Goal: Find specific page/section: Find specific page/section

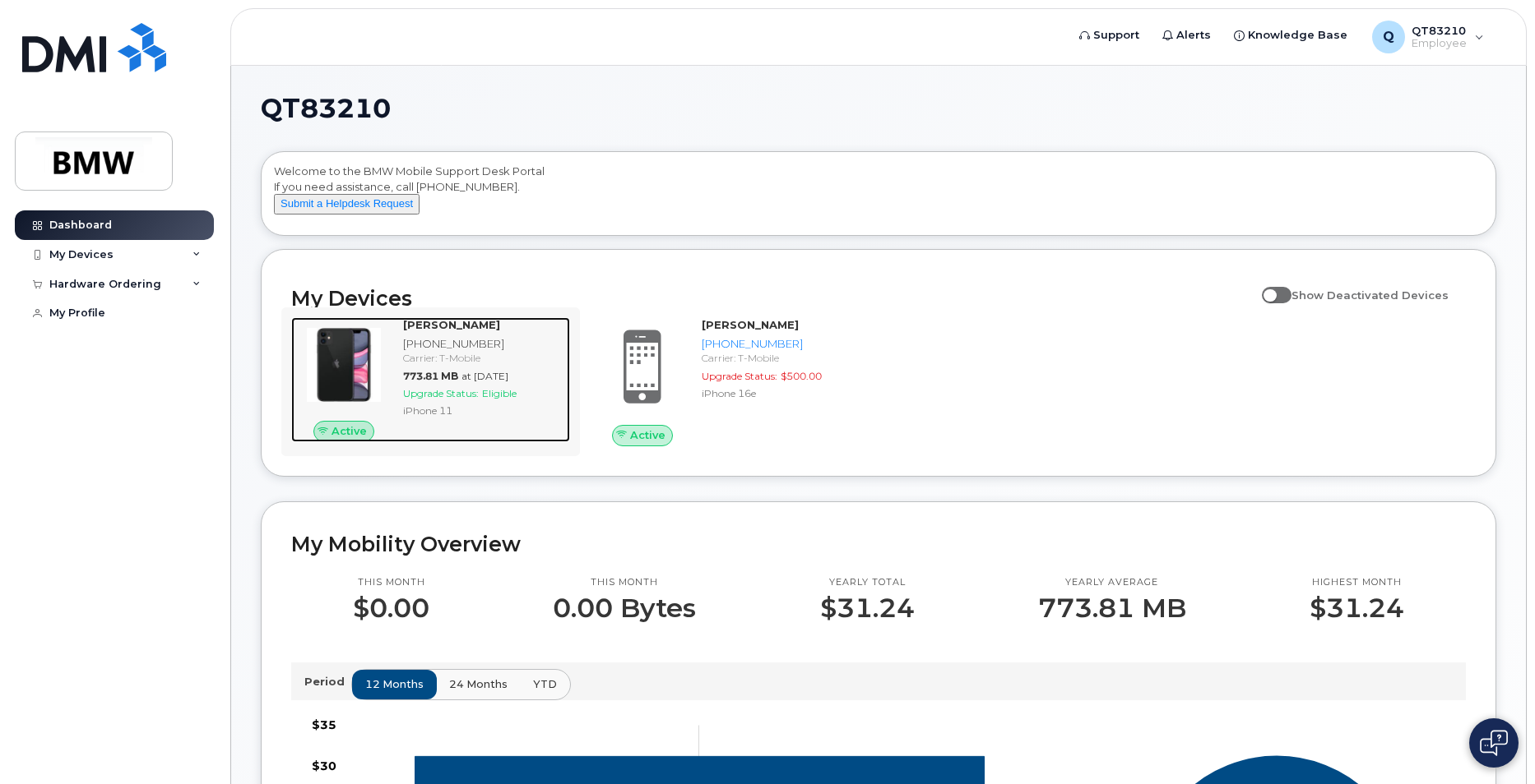
click at [407, 331] on strong "[PERSON_NAME]" at bounding box center [451, 325] width 97 height 13
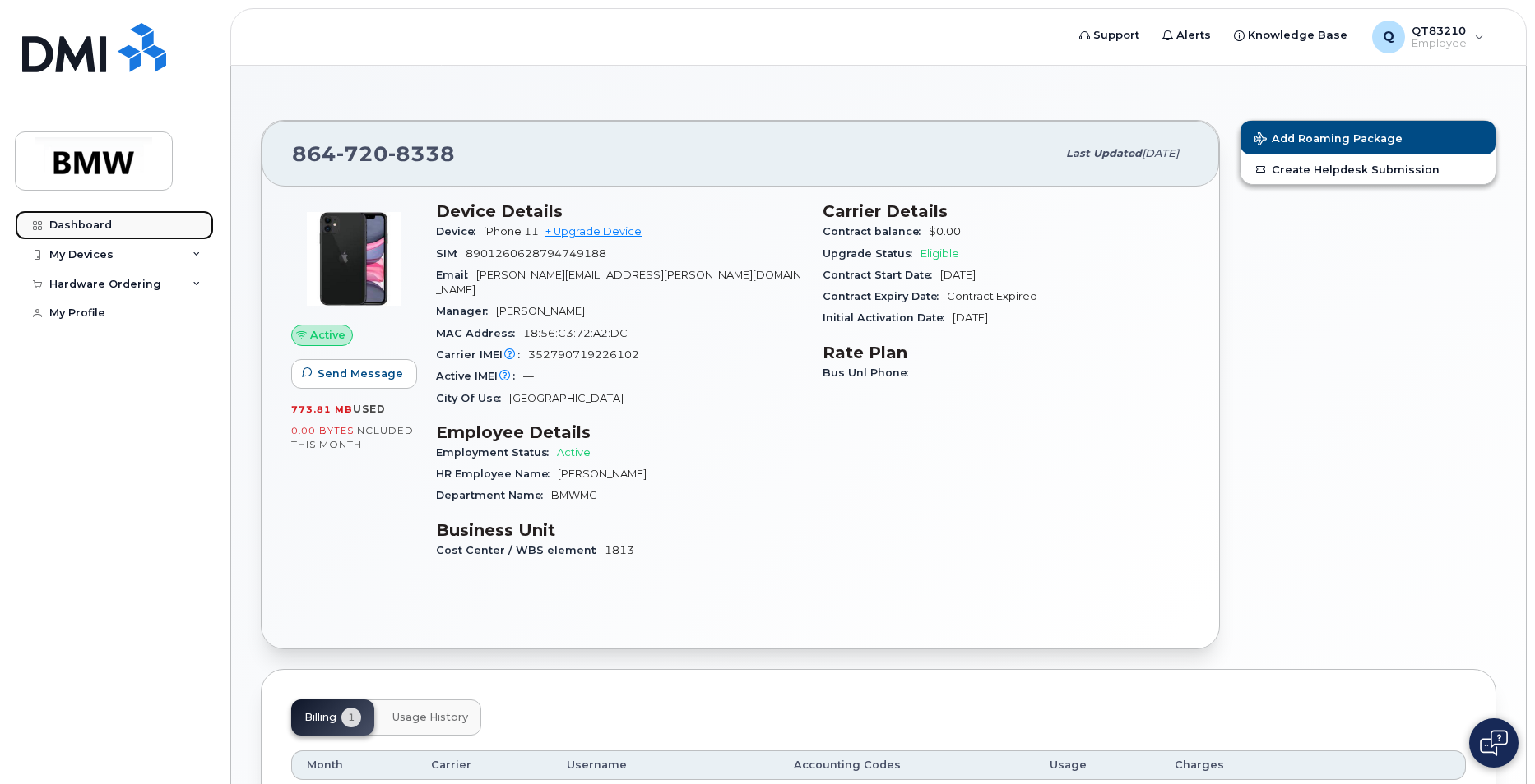
click at [74, 227] on div "Dashboard" at bounding box center [81, 225] width 63 height 13
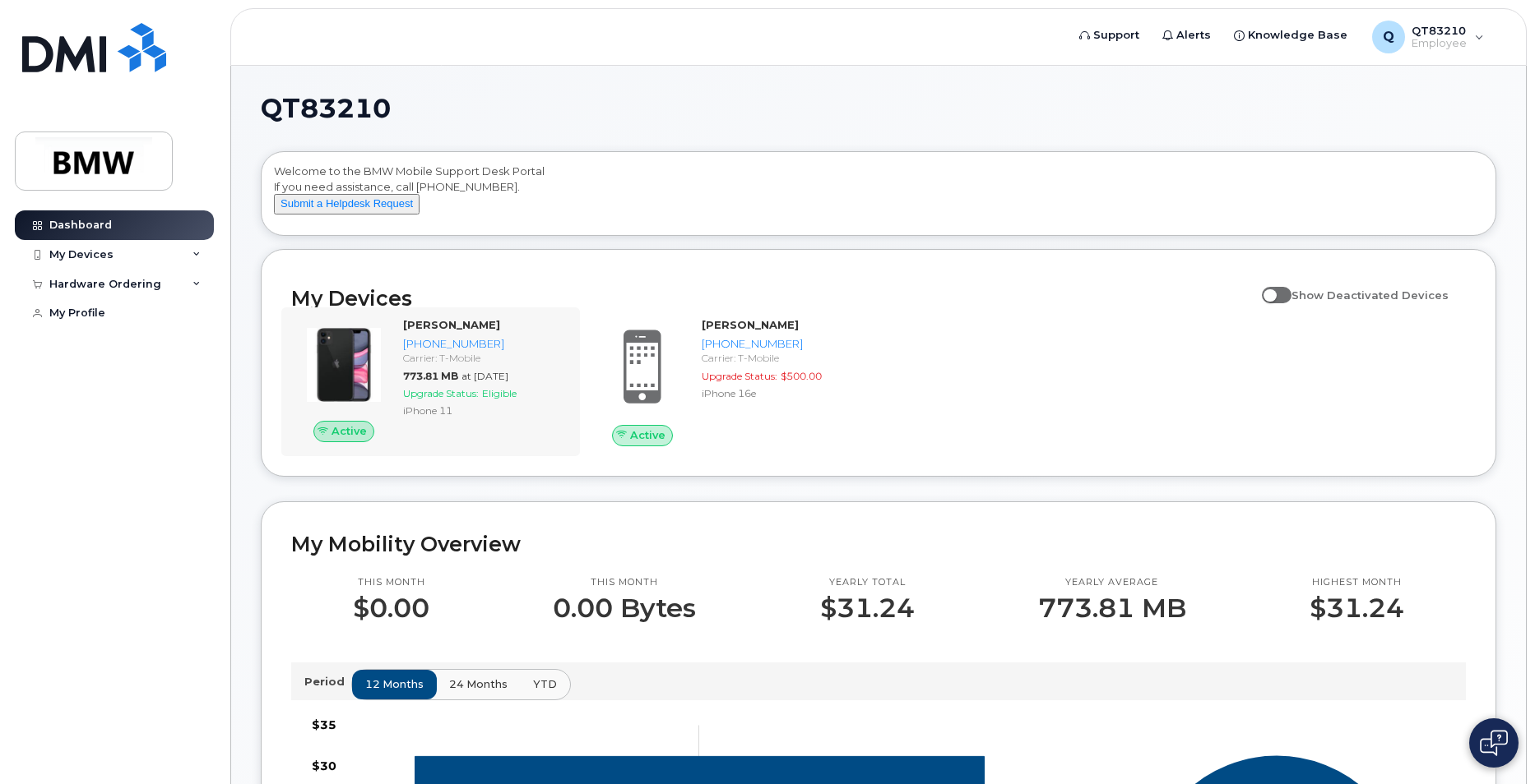
click at [401, 455] on div "Active James Duckett 864-720-8338 Carrier: T-Mobile 773.81 MB at Aug 01, 2025 U…" at bounding box center [431, 381] width 298 height 148
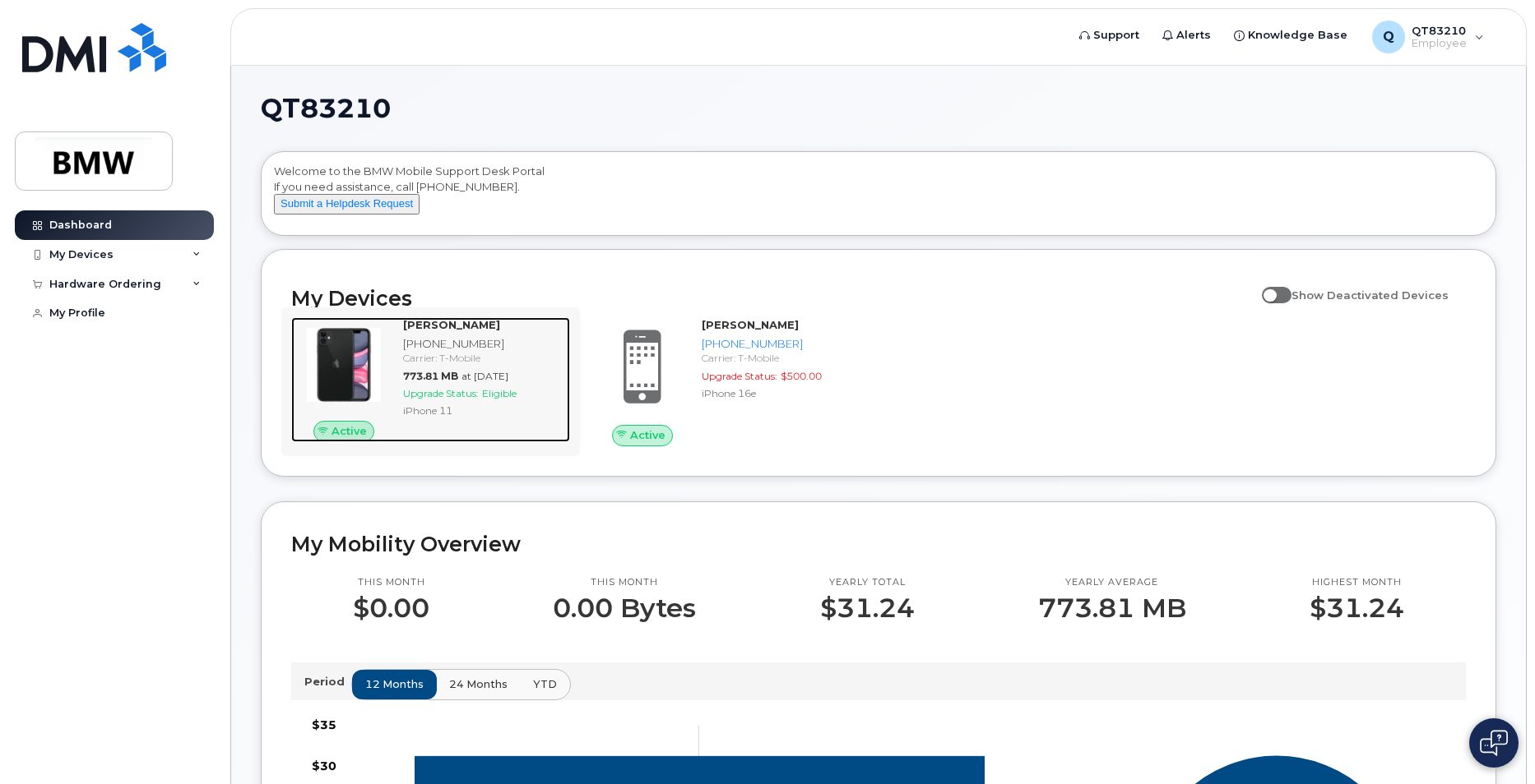
click at [478, 417] on div "iPhone 11" at bounding box center [482, 410] width 160 height 14
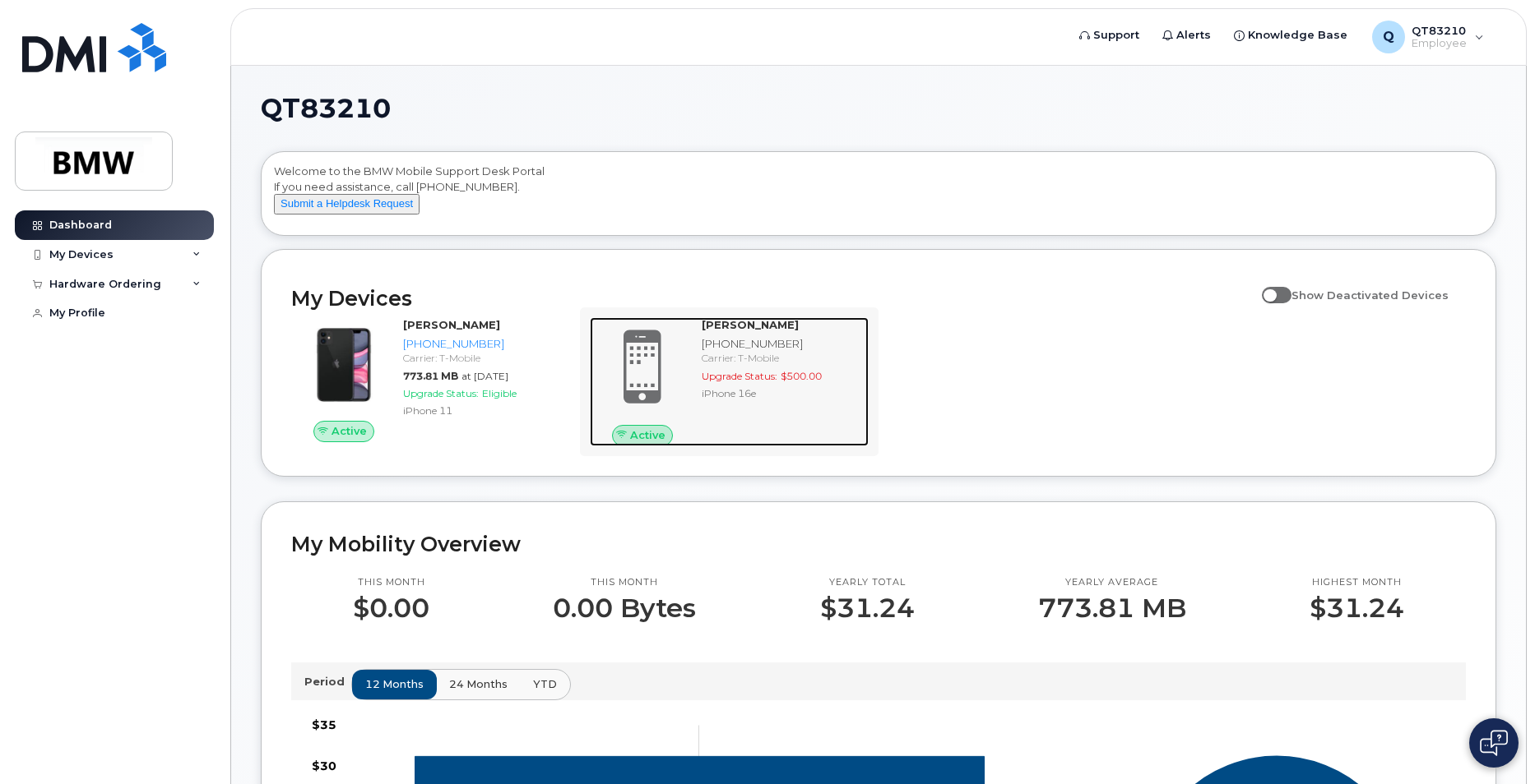
click at [686, 417] on div at bounding box center [643, 367] width 106 height 99
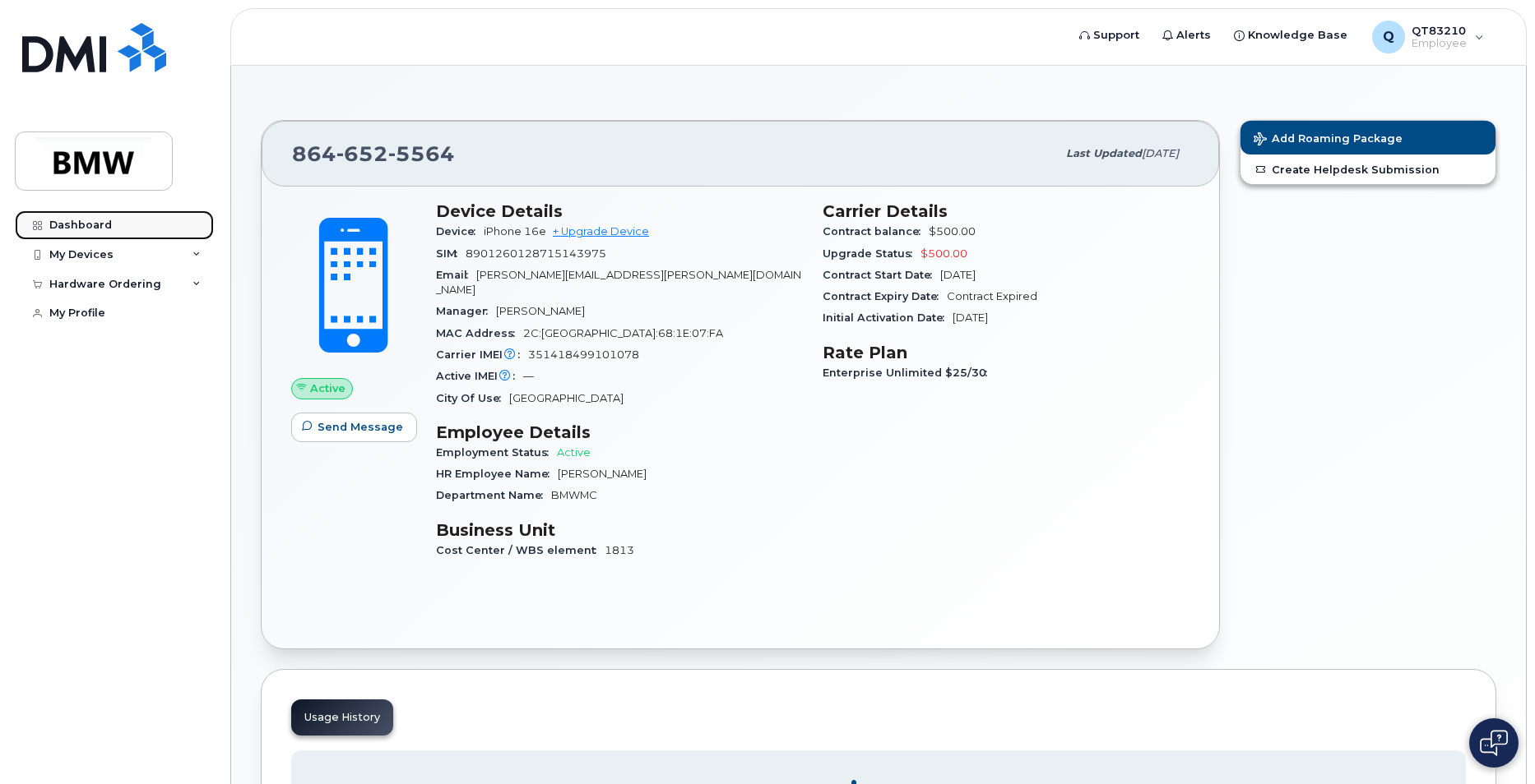
click at [90, 226] on div "Dashboard" at bounding box center [81, 225] width 63 height 13
